Goal: Transaction & Acquisition: Purchase product/service

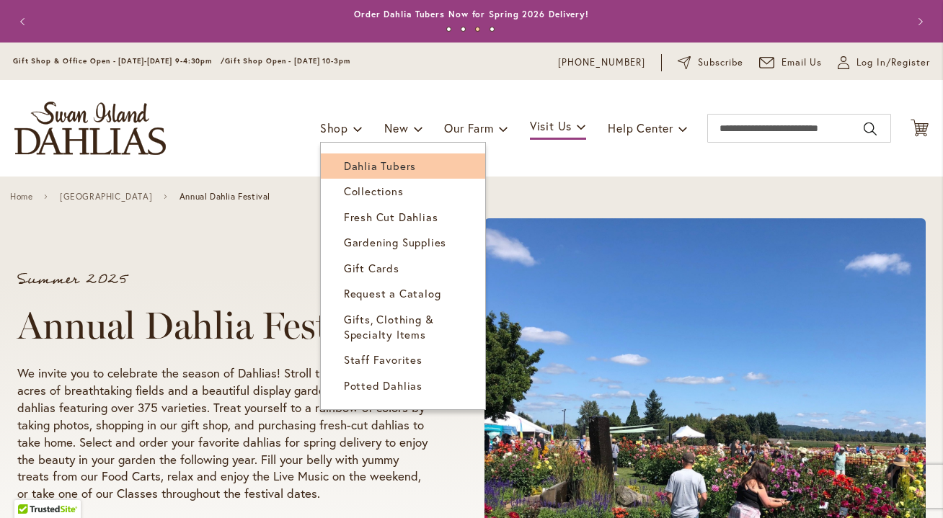
click at [355, 162] on span "Dahlia Tubers" at bounding box center [380, 166] width 72 height 14
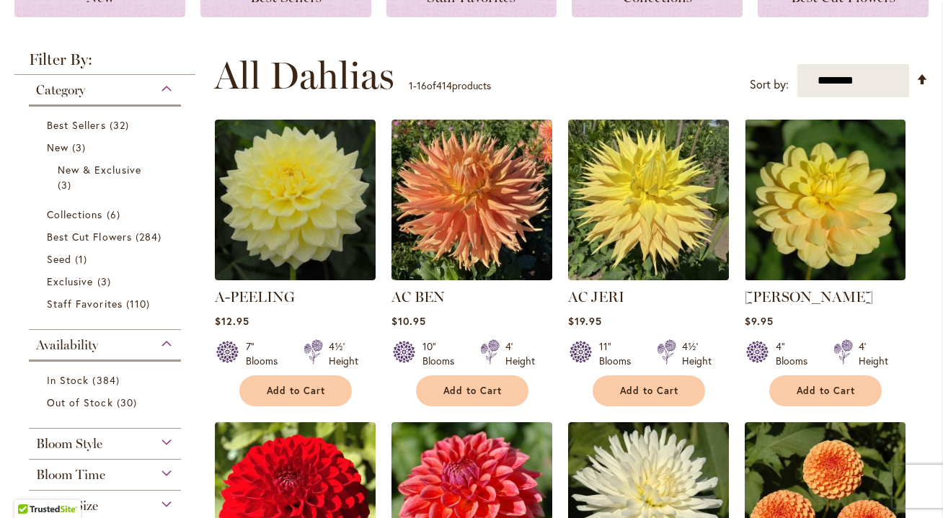
scroll to position [241, 0]
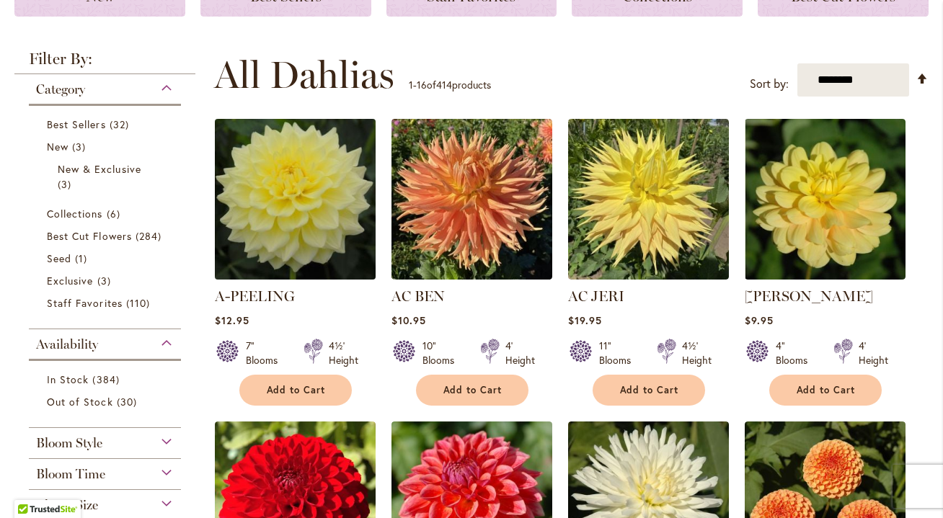
click at [355, 162] on img at bounding box center [295, 199] width 169 height 169
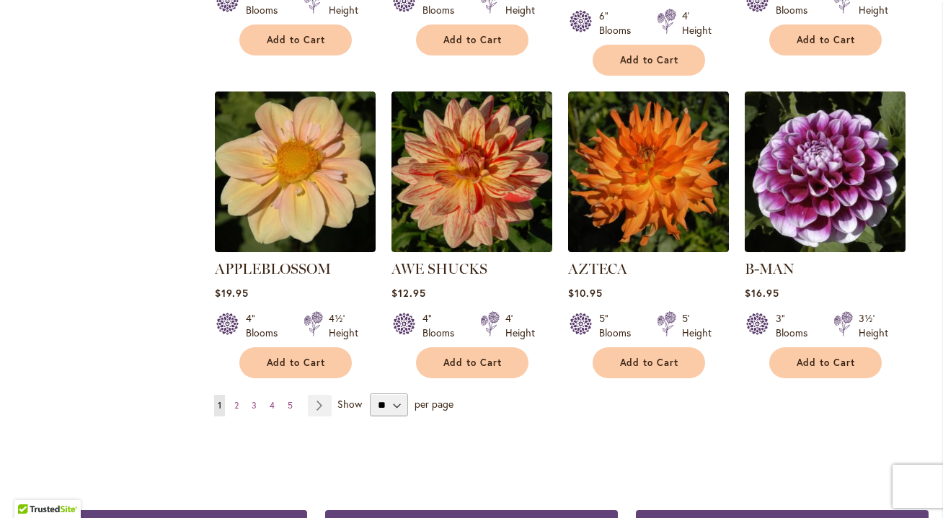
scroll to position [1190, 0]
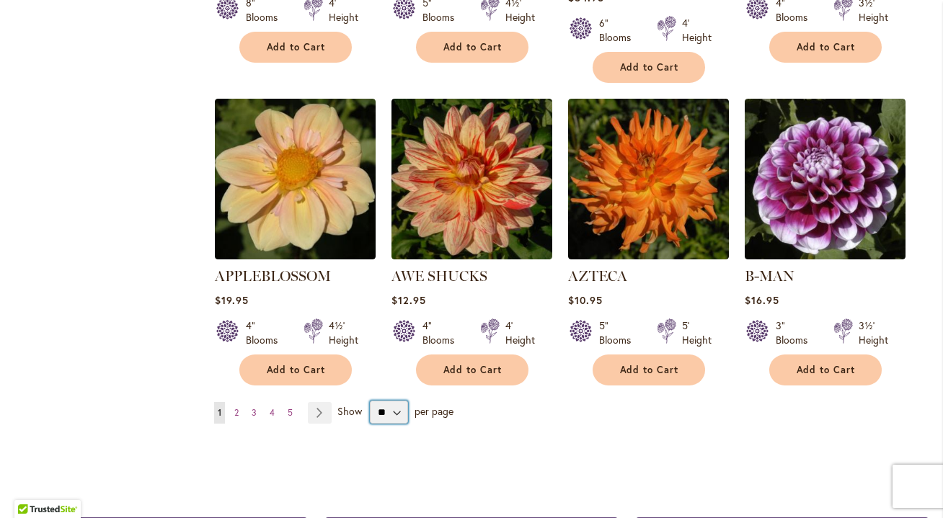
select select "**"
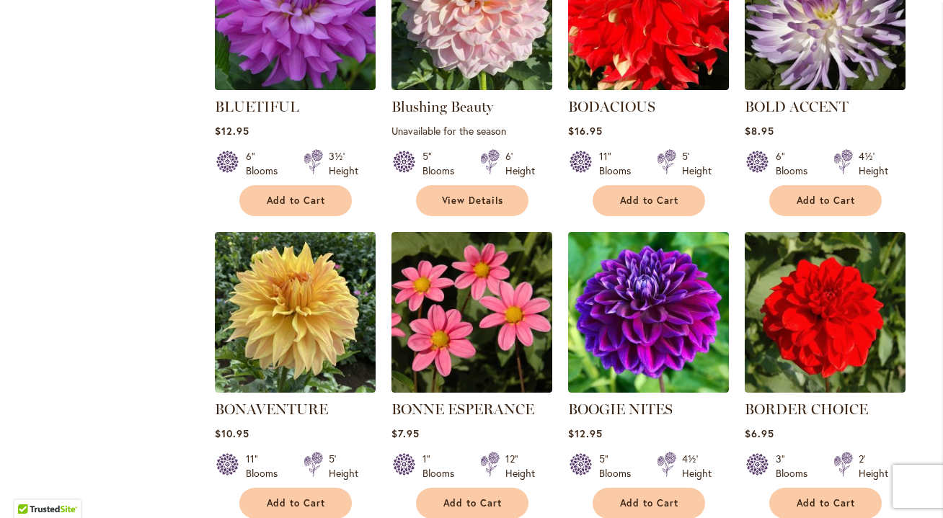
scroll to position [3501, 0]
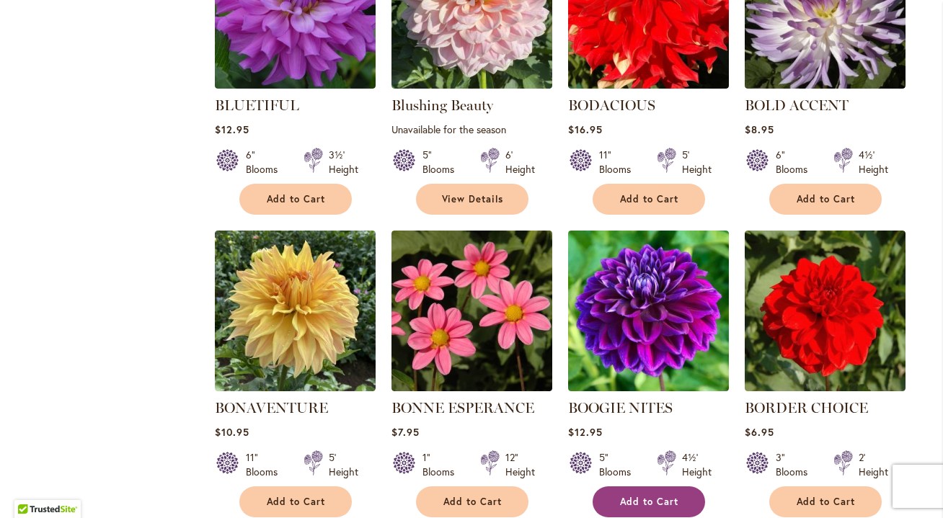
click at [635, 487] on button "Add to Cart" at bounding box center [649, 502] width 112 height 31
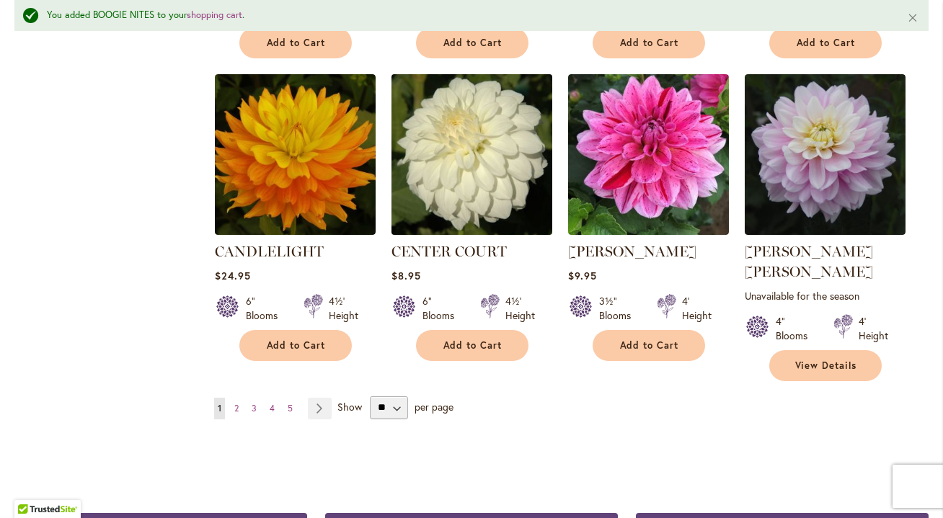
scroll to position [4932, 0]
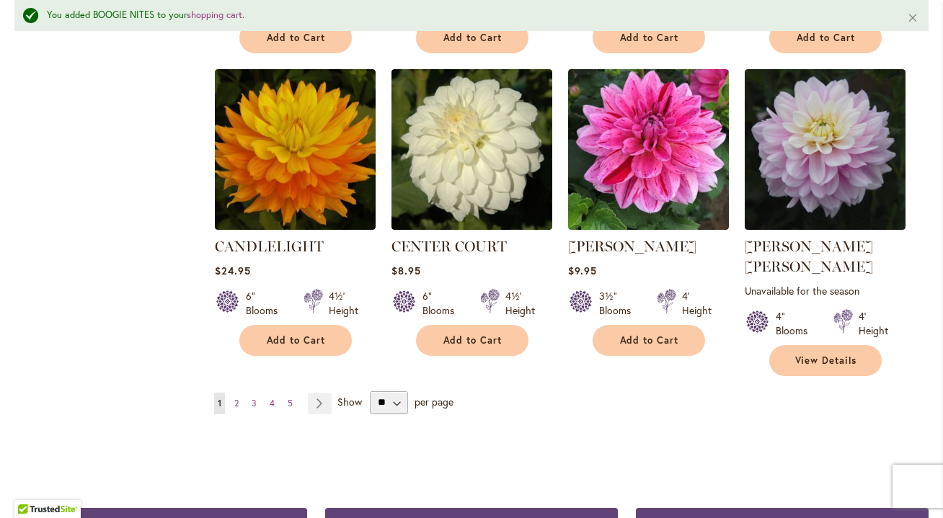
click at [236, 398] on span "2" at bounding box center [236, 403] width 4 height 11
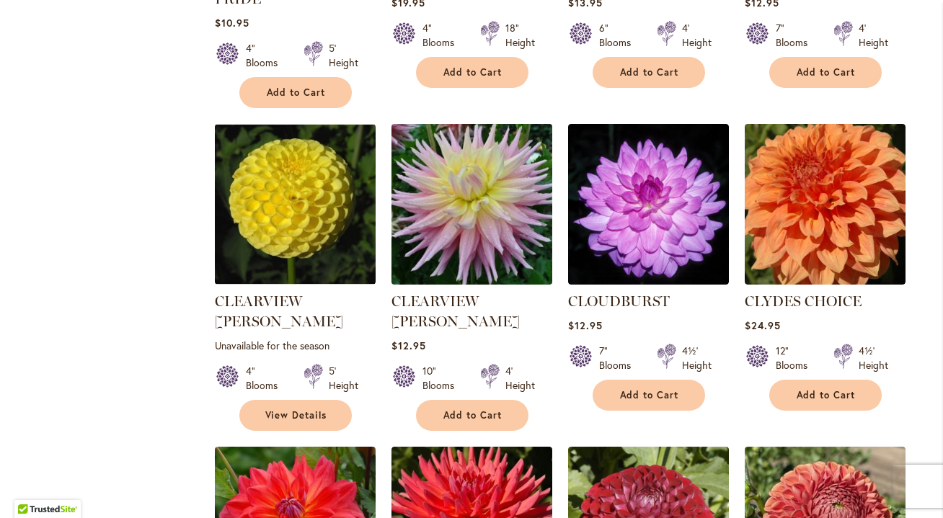
scroll to position [1186, 0]
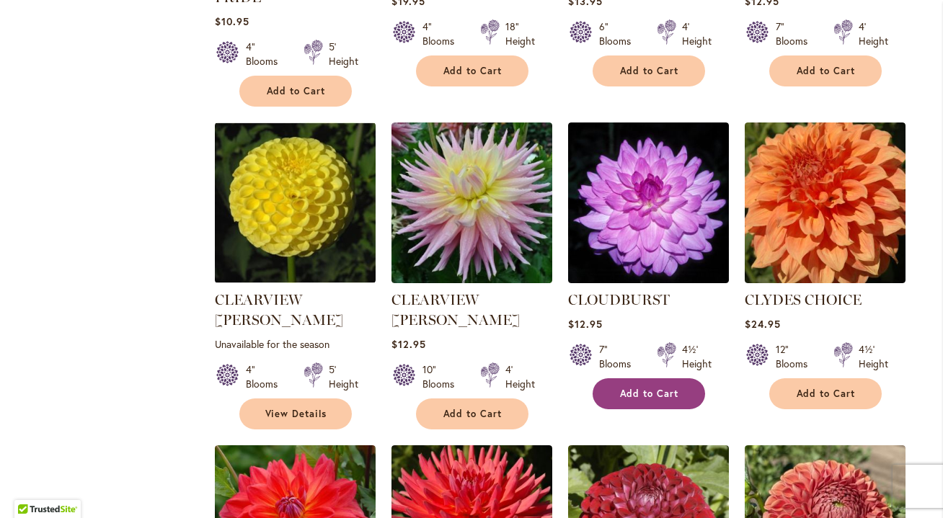
click at [652, 388] on span "Add to Cart" at bounding box center [649, 394] width 59 height 12
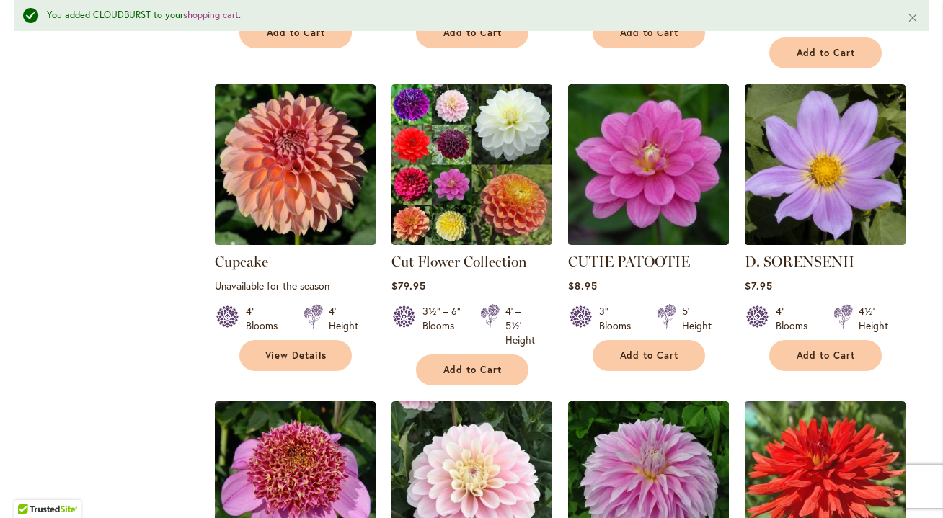
scroll to position [2213, 0]
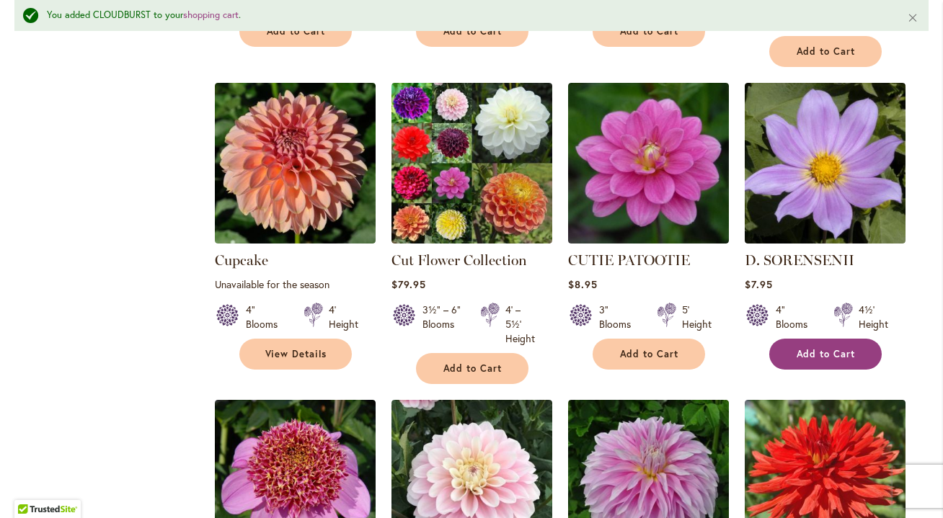
click at [840, 339] on button "Add to Cart" at bounding box center [825, 354] width 112 height 31
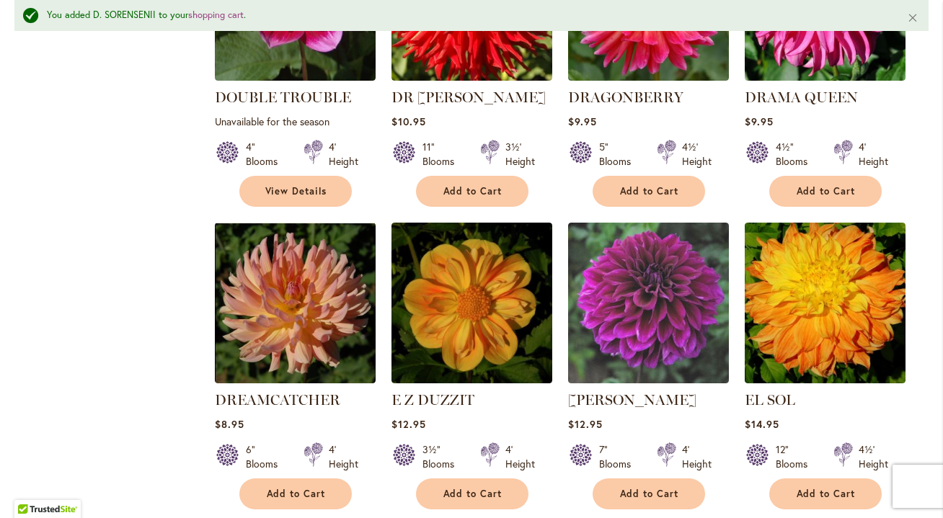
scroll to position [3644, 0]
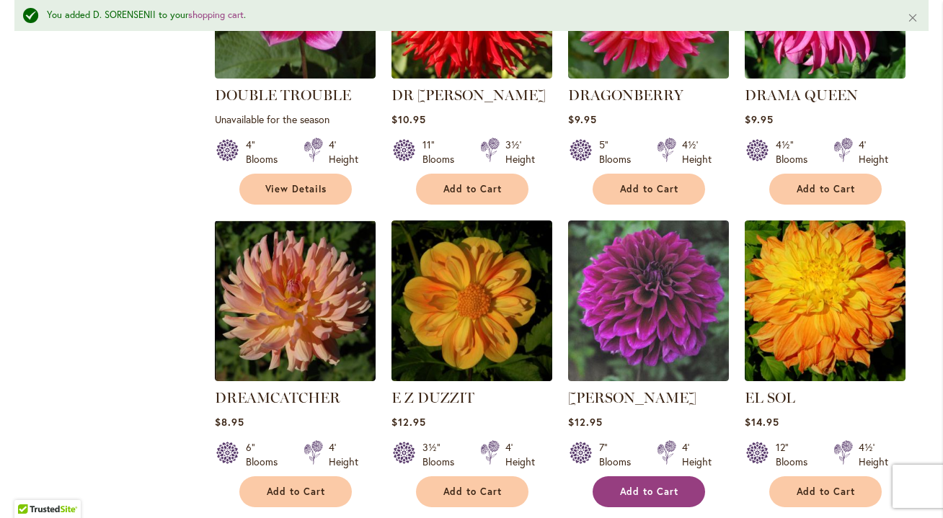
click at [632, 486] on span "Add to Cart" at bounding box center [649, 492] width 59 height 12
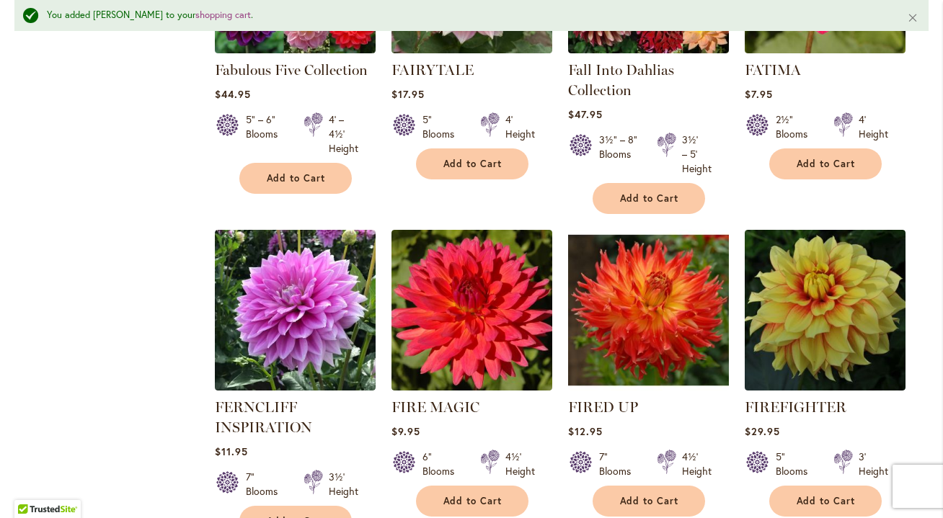
scroll to position [4889, 0]
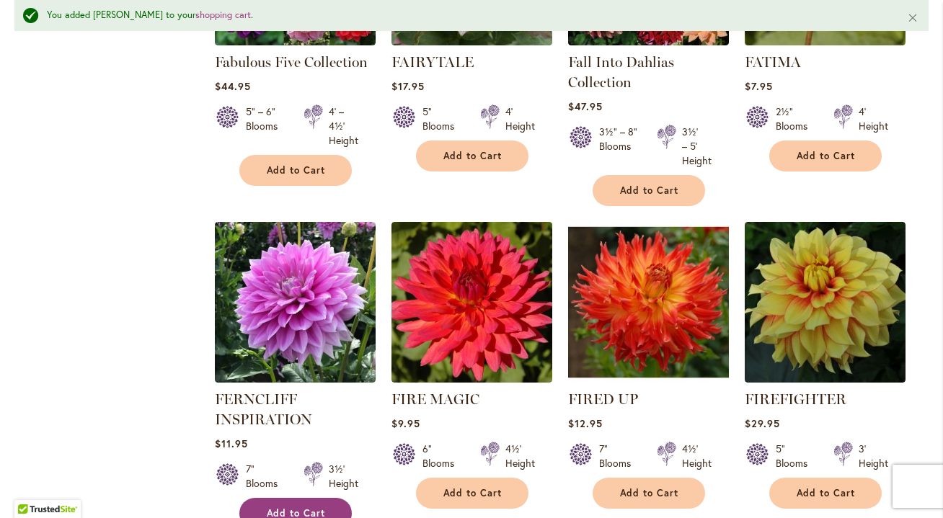
click at [280, 498] on button "Add to Cart" at bounding box center [295, 513] width 112 height 31
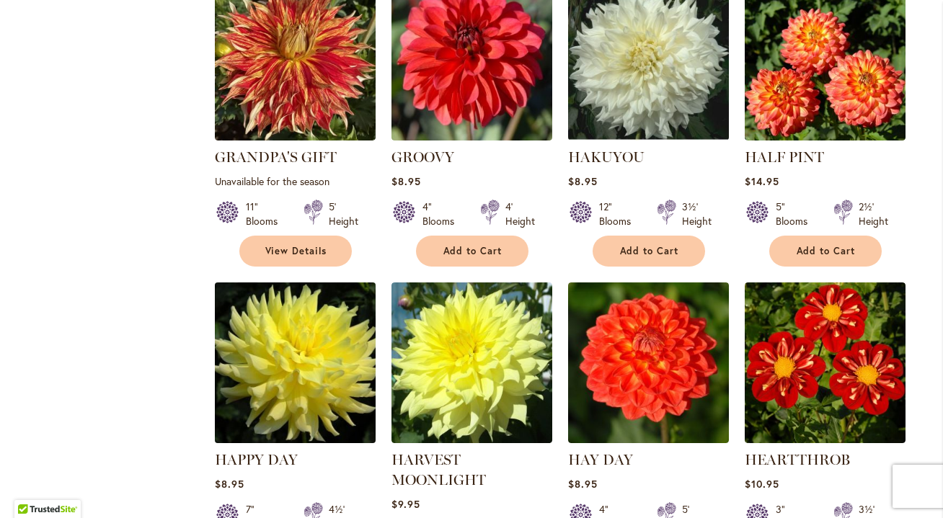
scroll to position [2904, 0]
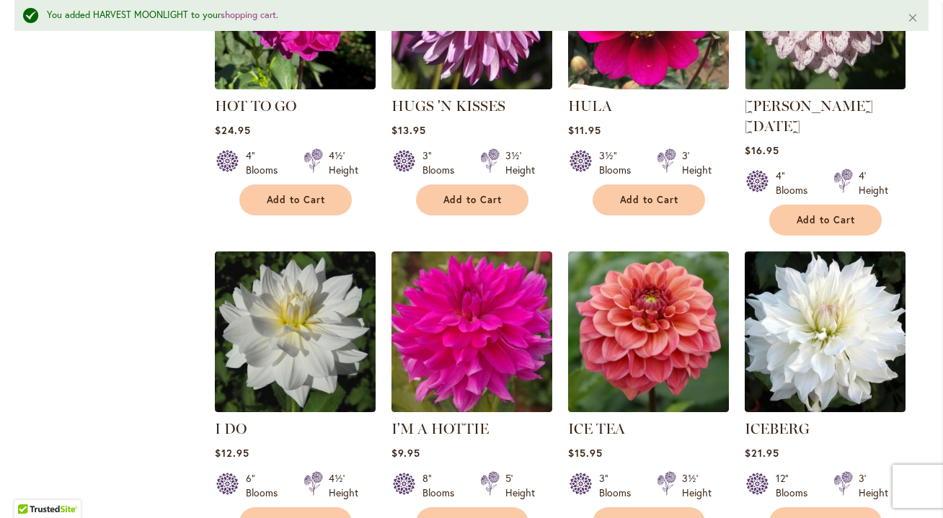
scroll to position [4890, 0]
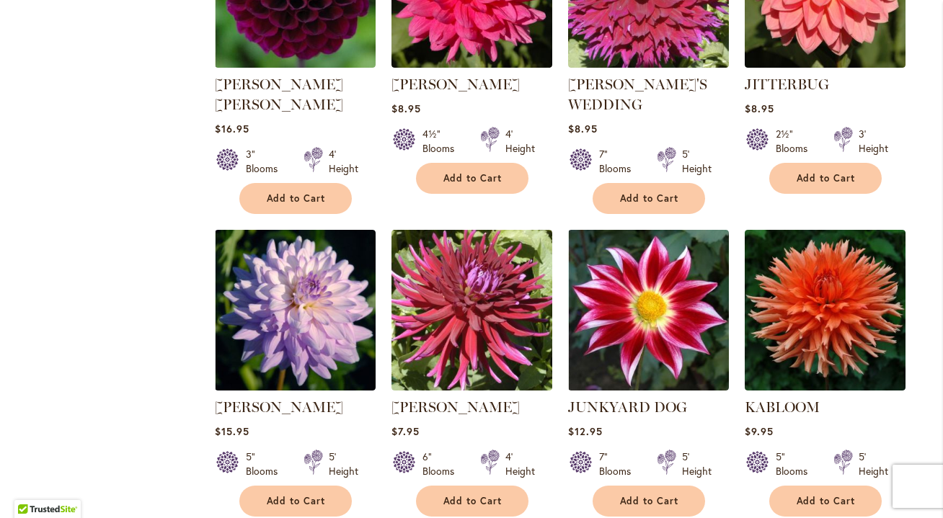
scroll to position [1397, 0]
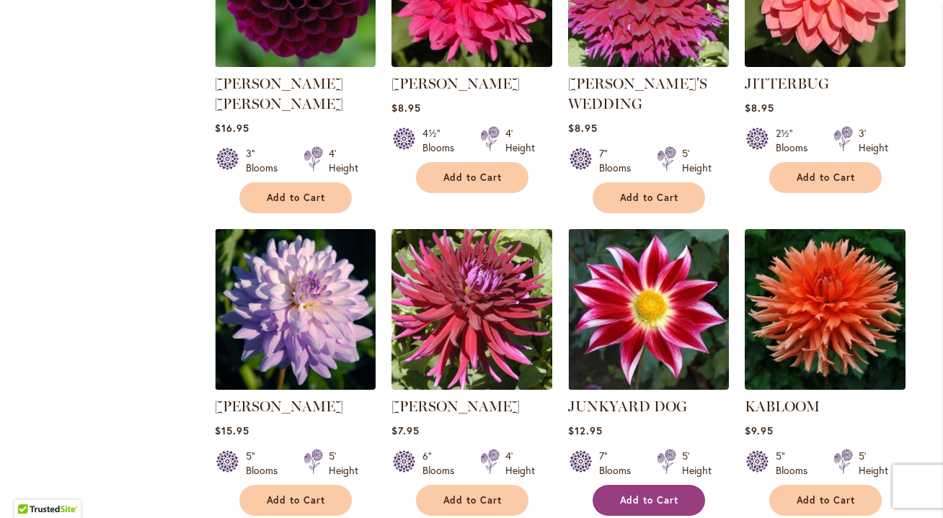
click at [642, 495] on span "Add to Cart" at bounding box center [649, 501] width 59 height 12
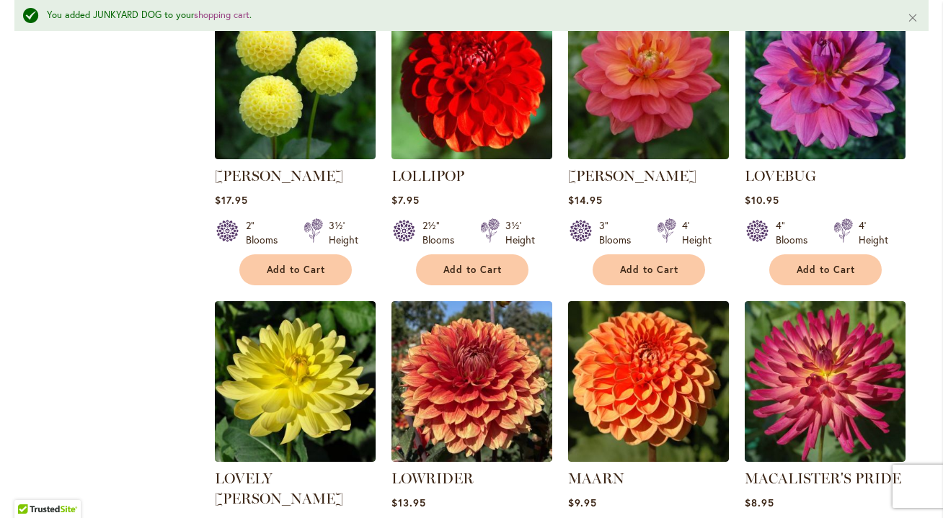
scroll to position [3847, 0]
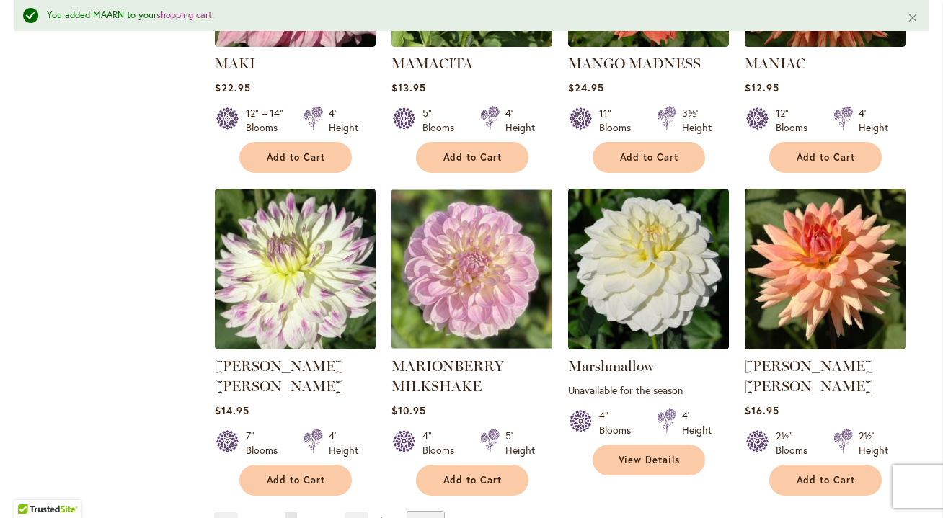
scroll to position [4894, 0]
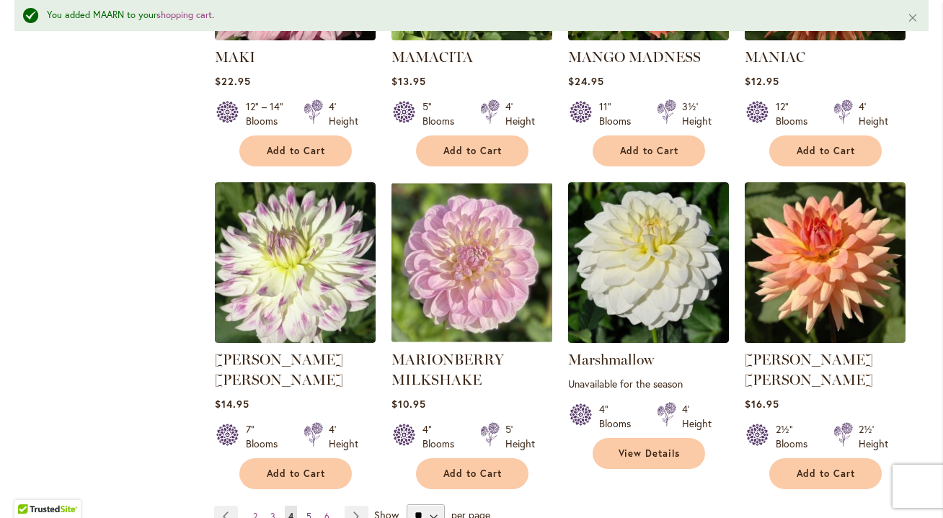
click at [308, 511] on span "5" at bounding box center [308, 516] width 5 height 11
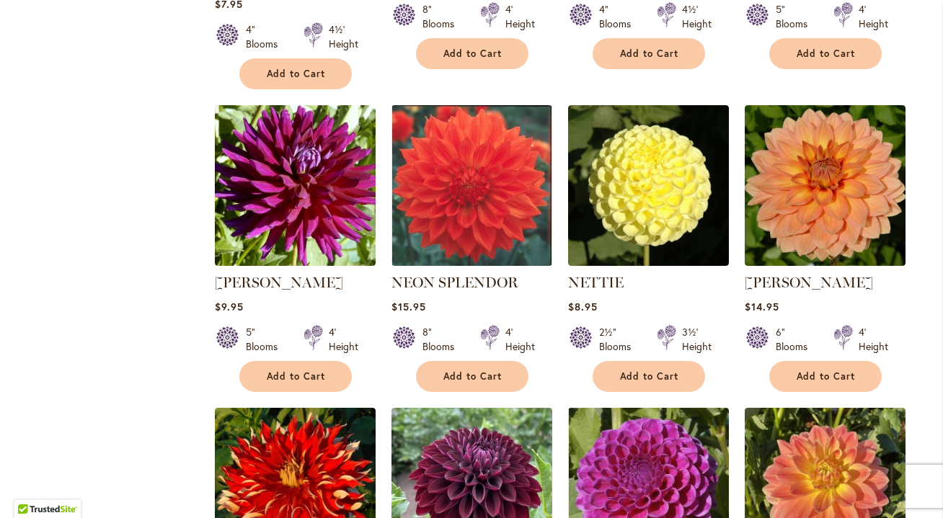
scroll to position [2117, 0]
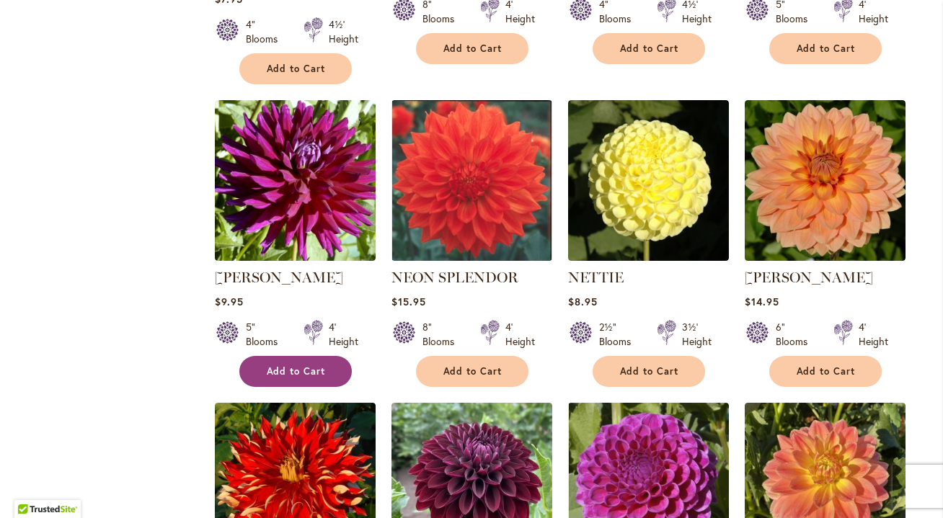
click at [288, 356] on button "Add to Cart" at bounding box center [295, 371] width 112 height 31
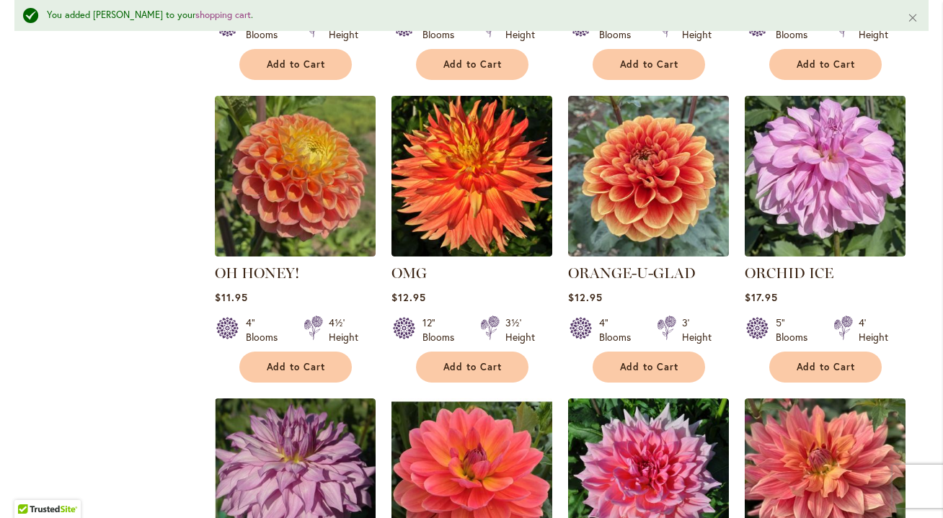
scroll to position [2763, 0]
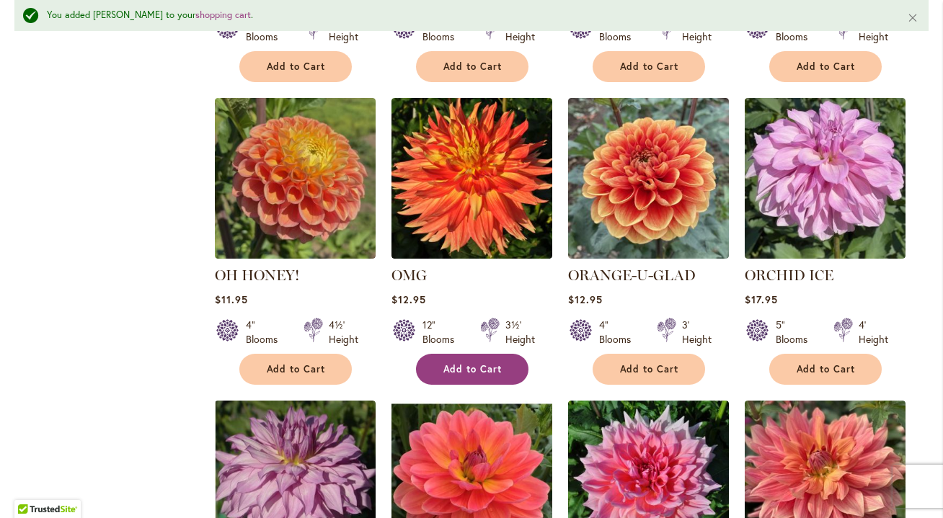
click at [483, 354] on button "Add to Cart" at bounding box center [472, 369] width 112 height 31
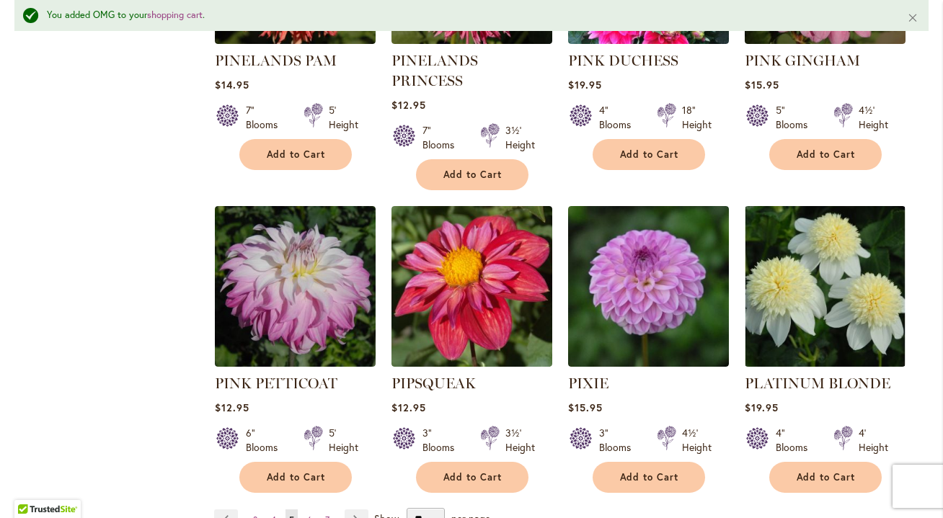
scroll to position [4876, 0]
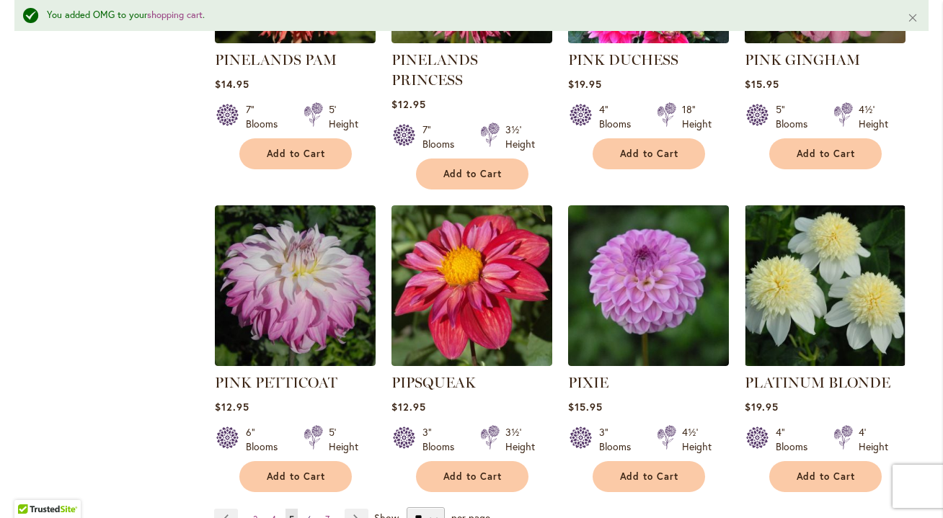
click at [307, 514] on span "6" at bounding box center [309, 519] width 5 height 11
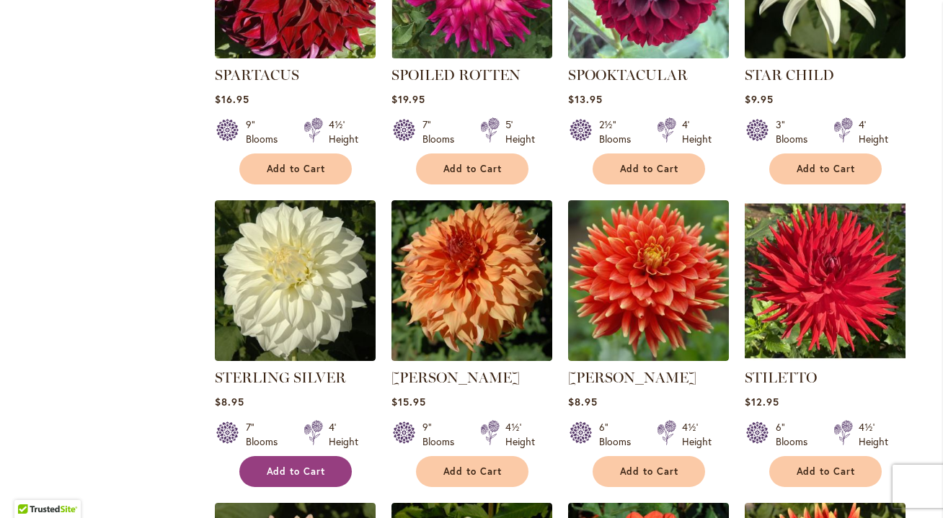
scroll to position [2926, 0]
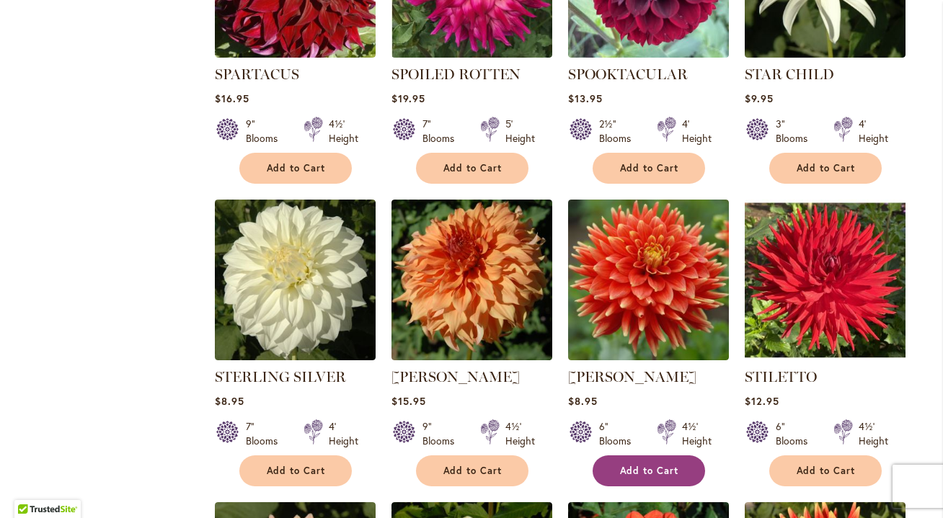
click at [634, 465] on span "Add to Cart" at bounding box center [649, 471] width 59 height 12
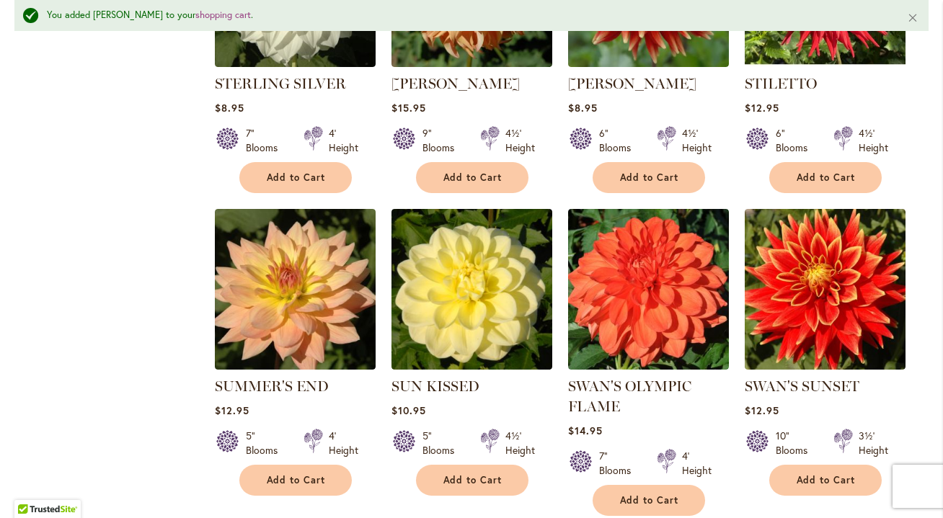
scroll to position [3261, 0]
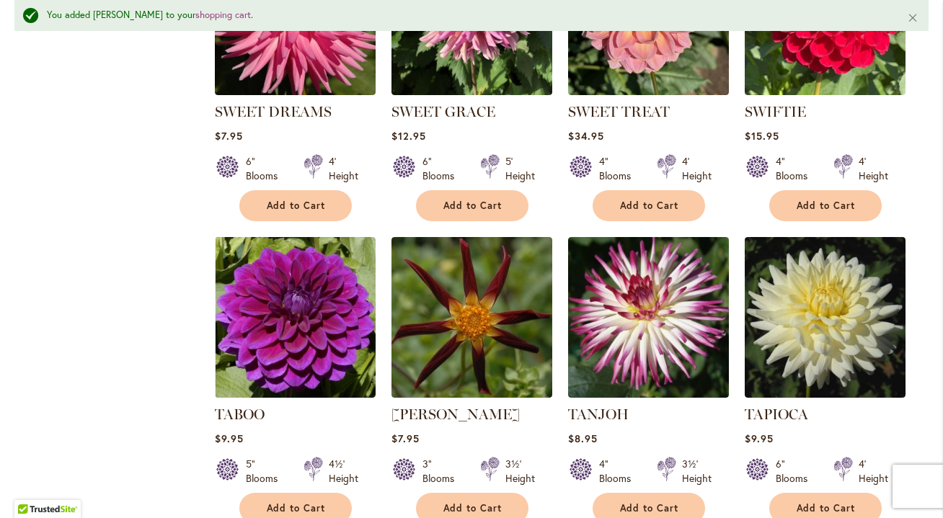
scroll to position [3857, 0]
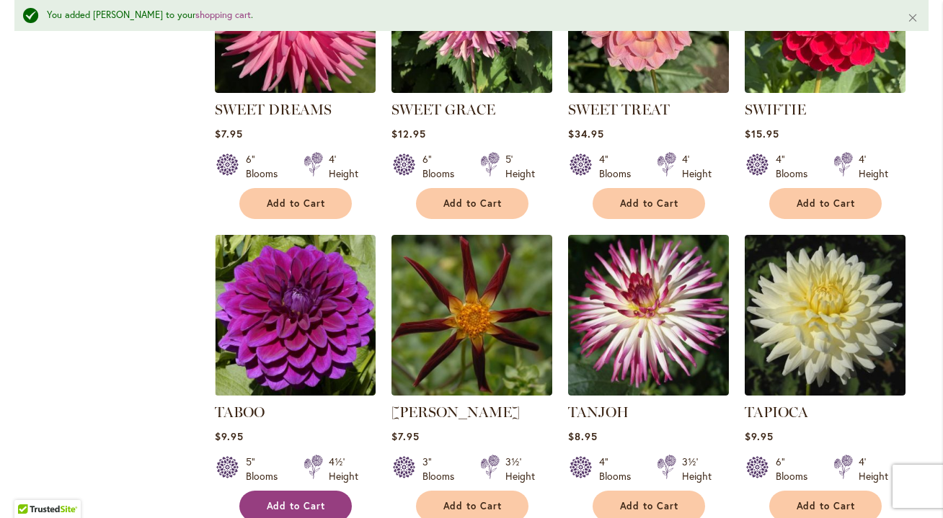
click at [299, 500] on span "Add to Cart" at bounding box center [296, 506] width 59 height 12
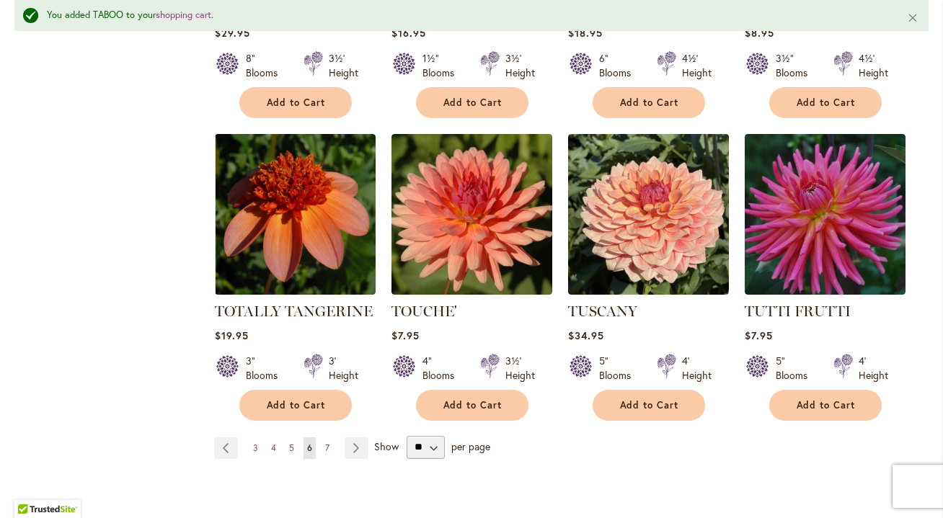
scroll to position [4889, 0]
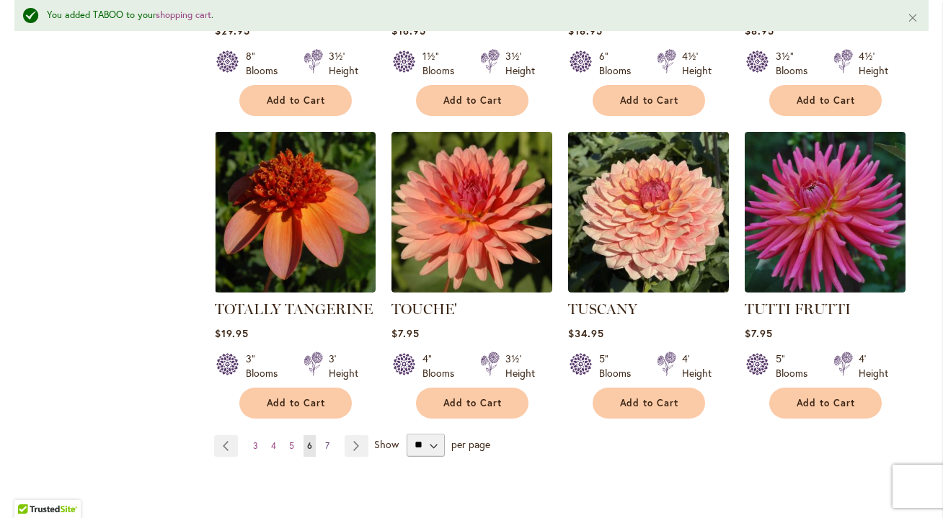
click at [325, 441] on span "7" at bounding box center [327, 446] width 4 height 11
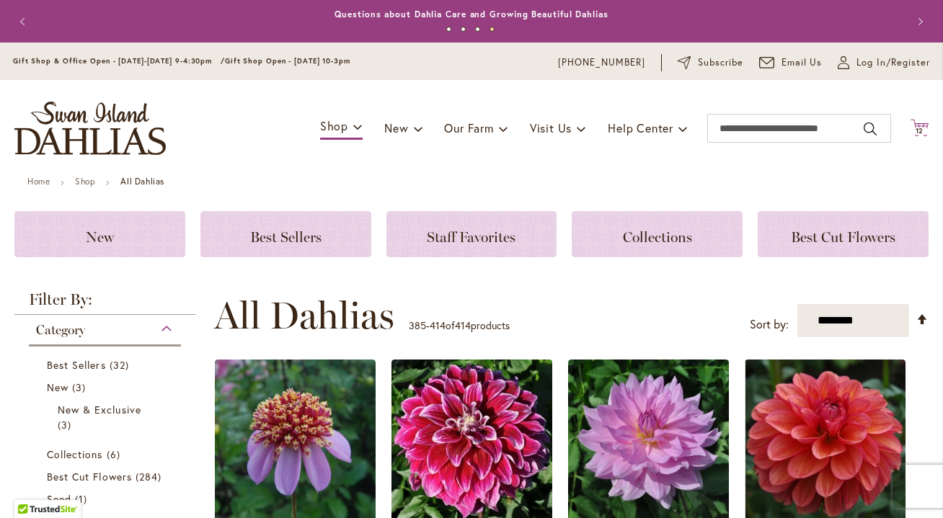
click at [916, 128] on span "12" at bounding box center [920, 130] width 9 height 9
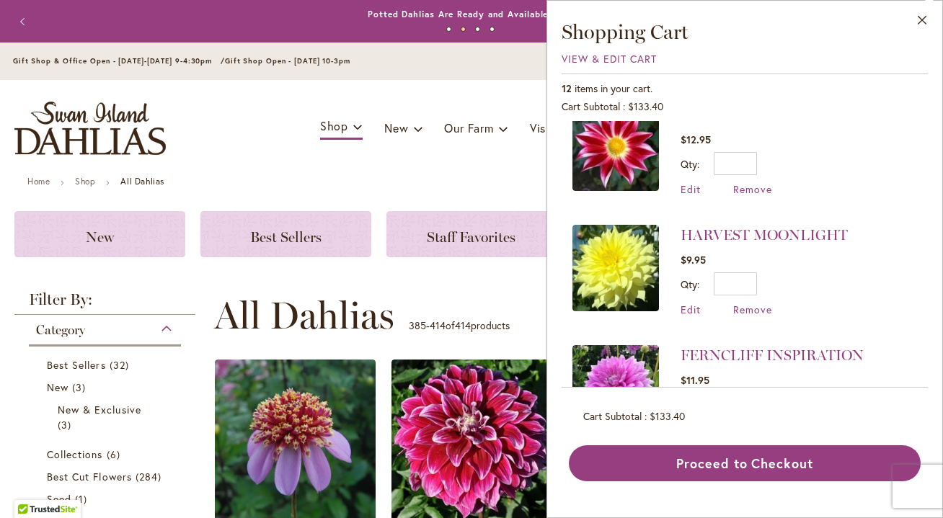
scroll to position [622, 0]
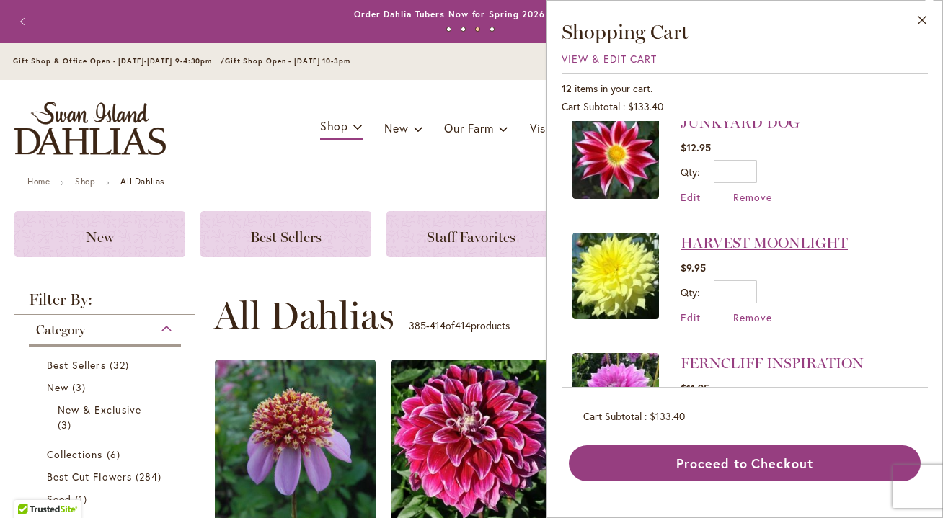
click at [796, 239] on link "HARVEST MOONLIGHT" at bounding box center [764, 242] width 167 height 17
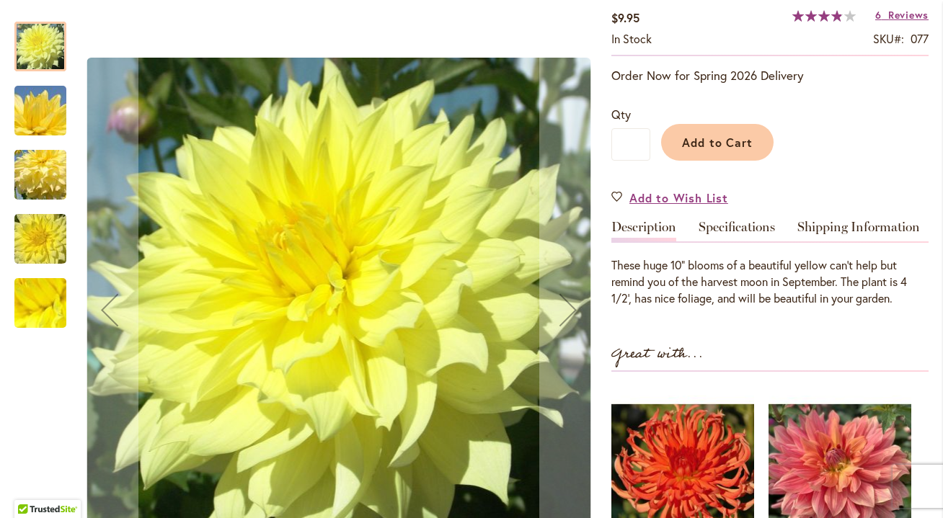
scroll to position [305, 0]
